Goal: Transaction & Acquisition: Subscribe to service/newsletter

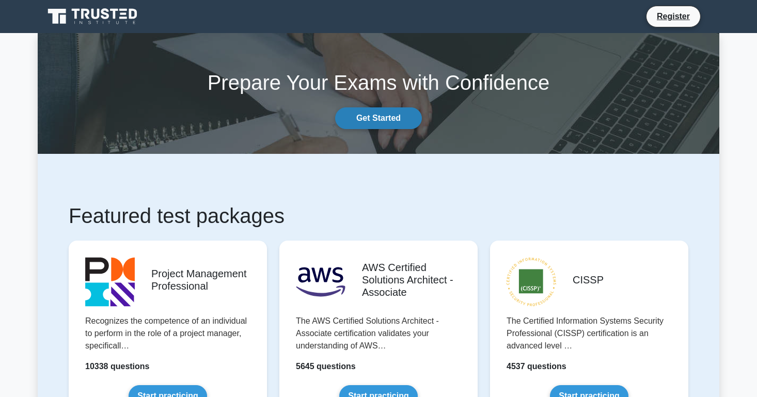
click at [377, 118] on link "Get Started" at bounding box center [378, 118] width 87 height 22
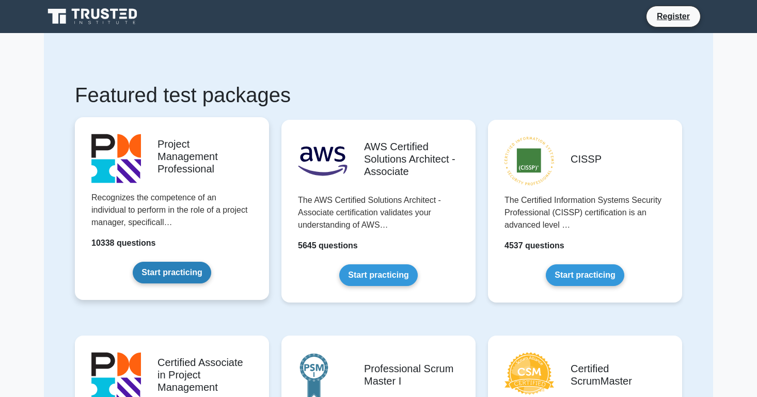
click at [168, 280] on link "Start practicing" at bounding box center [172, 273] width 78 height 22
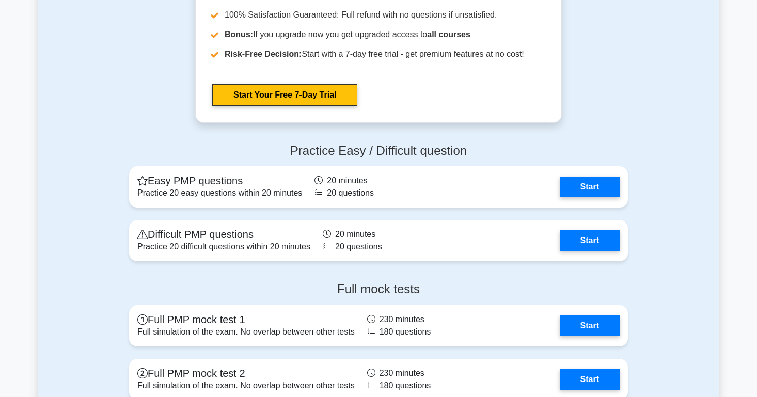
scroll to position [2539, 0]
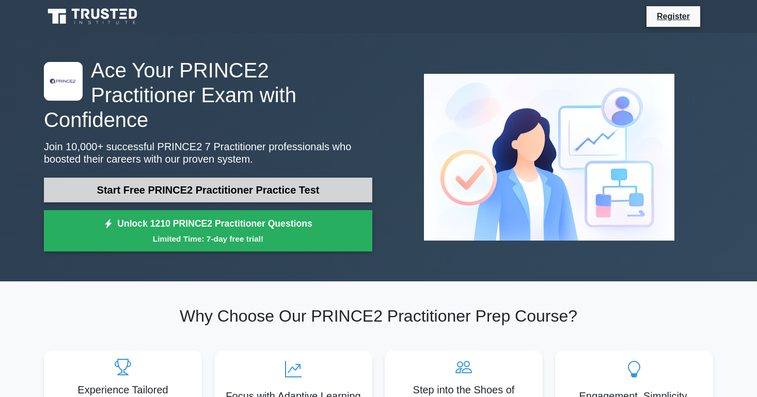
click at [177, 178] on link "Start Free PRINCE2 Practitioner Practice Test" at bounding box center [208, 190] width 328 height 25
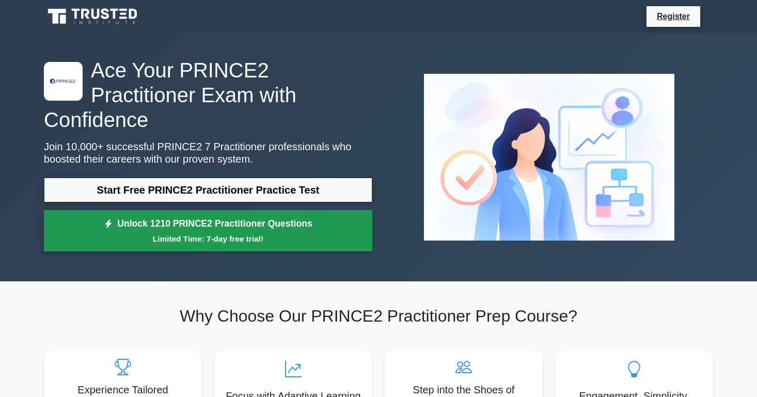
click at [264, 229] on link "Unlock 1210 PRINCE2 Practitioner Questions Limited Time: 7-day free trial!" at bounding box center [208, 230] width 328 height 41
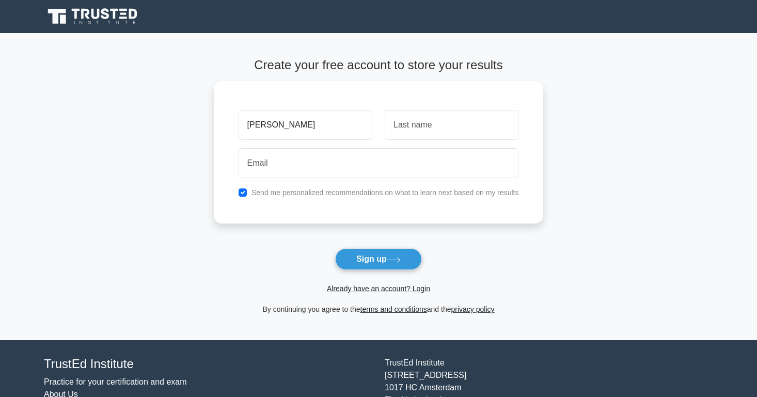
type input "[PERSON_NAME]"
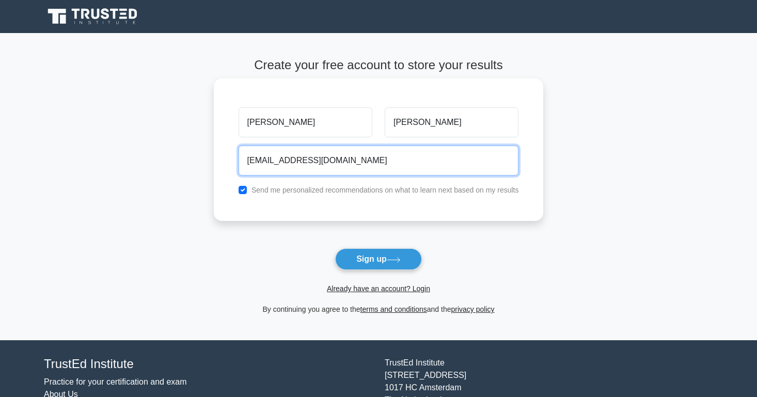
type input "[EMAIL_ADDRESS][DOMAIN_NAME]"
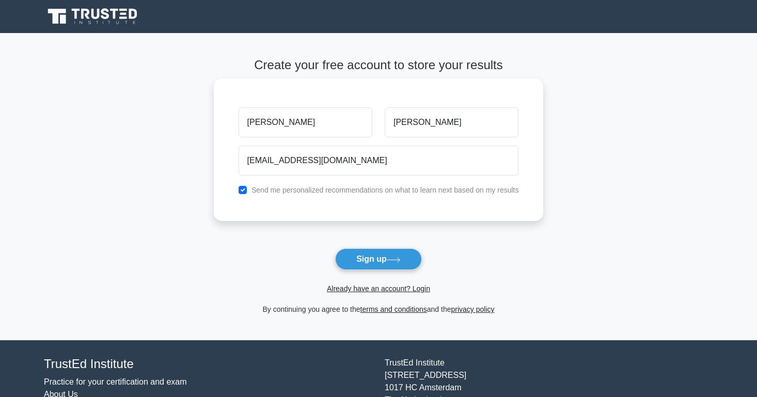
click at [239, 189] on input "checkbox" at bounding box center [242, 190] width 8 height 8
checkbox input "false"
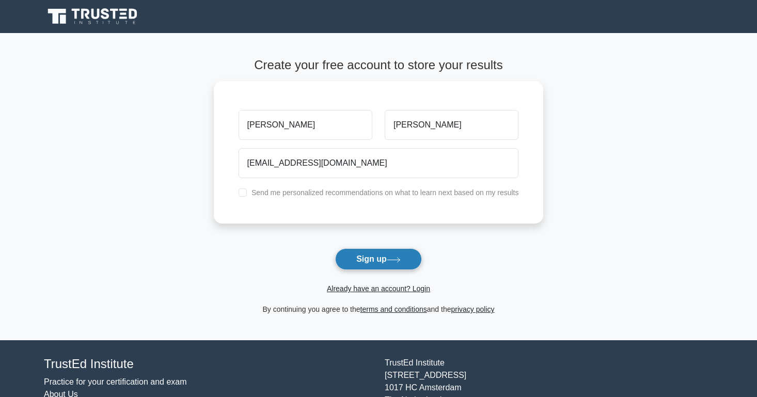
click at [371, 263] on button "Sign up" at bounding box center [378, 259] width 87 height 22
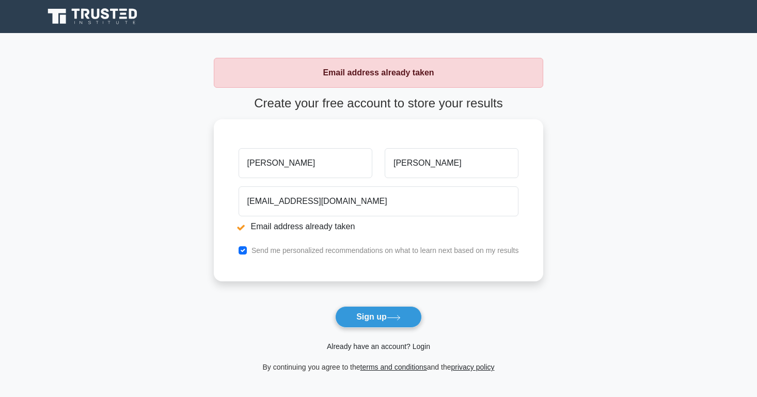
click at [403, 345] on link "Already have an account? Login" at bounding box center [378, 346] width 103 height 8
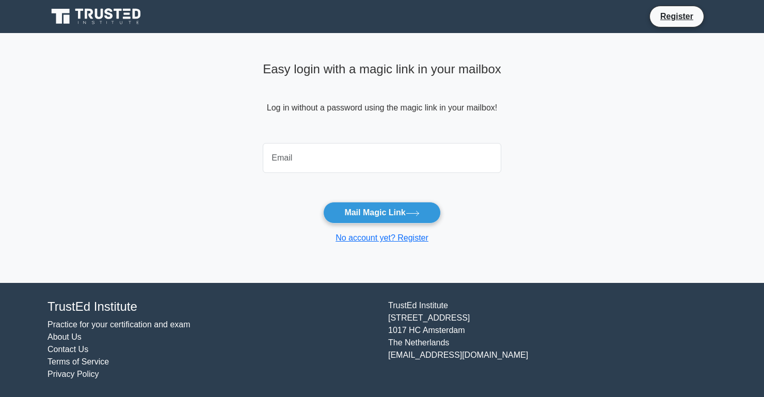
click at [324, 150] on input "email" at bounding box center [382, 158] width 238 height 30
type input "hannahrpalmer@gmail.com"
click at [381, 212] on button "Mail Magic Link" at bounding box center [381, 213] width 117 height 22
